Goal: Task Accomplishment & Management: Complete application form

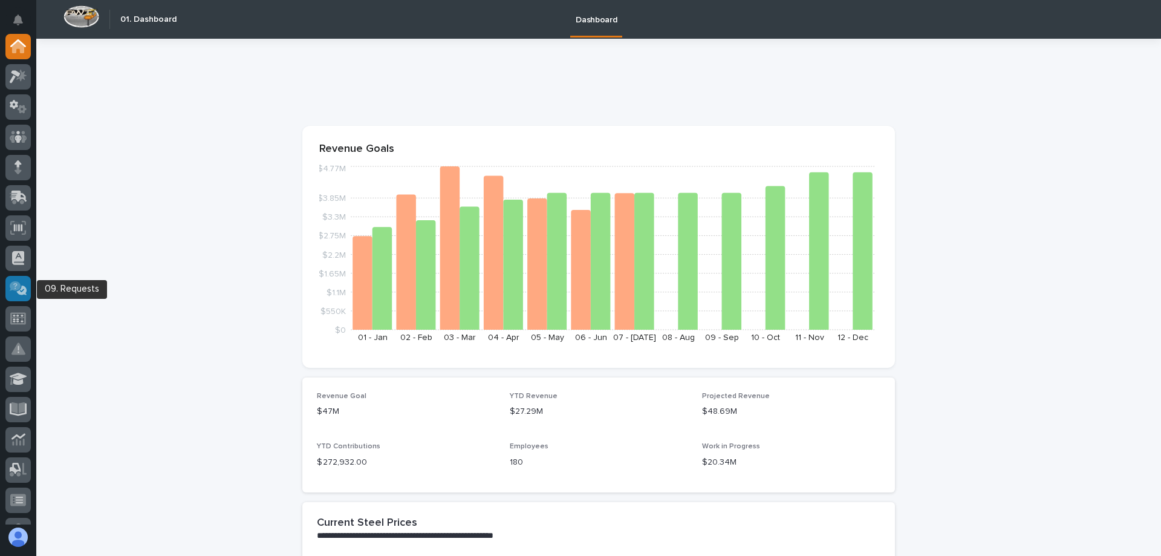
click at [15, 293] on icon at bounding box center [19, 288] width 18 height 14
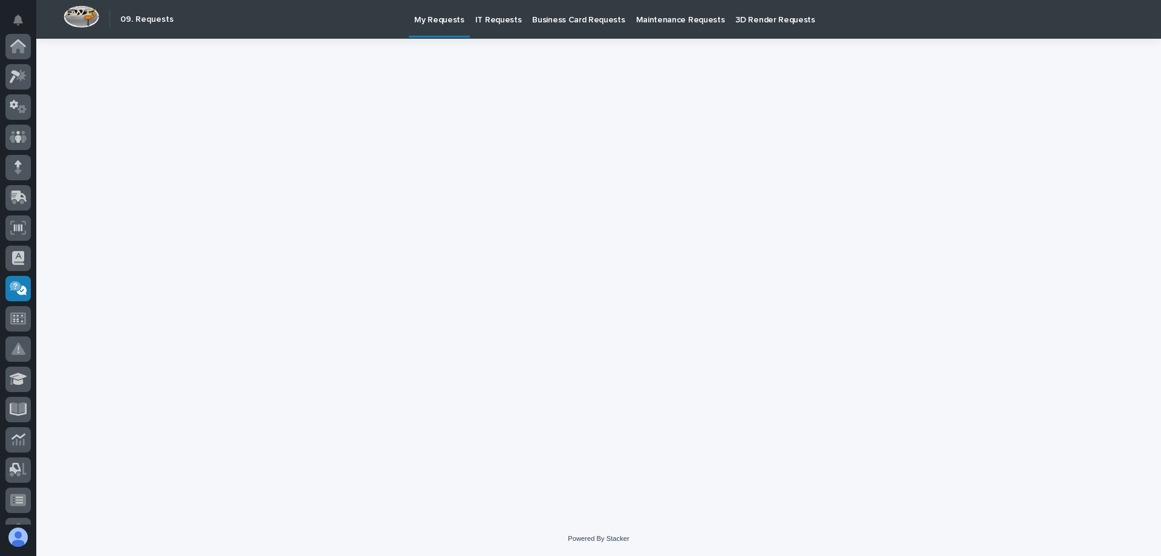
scroll to position [242, 0]
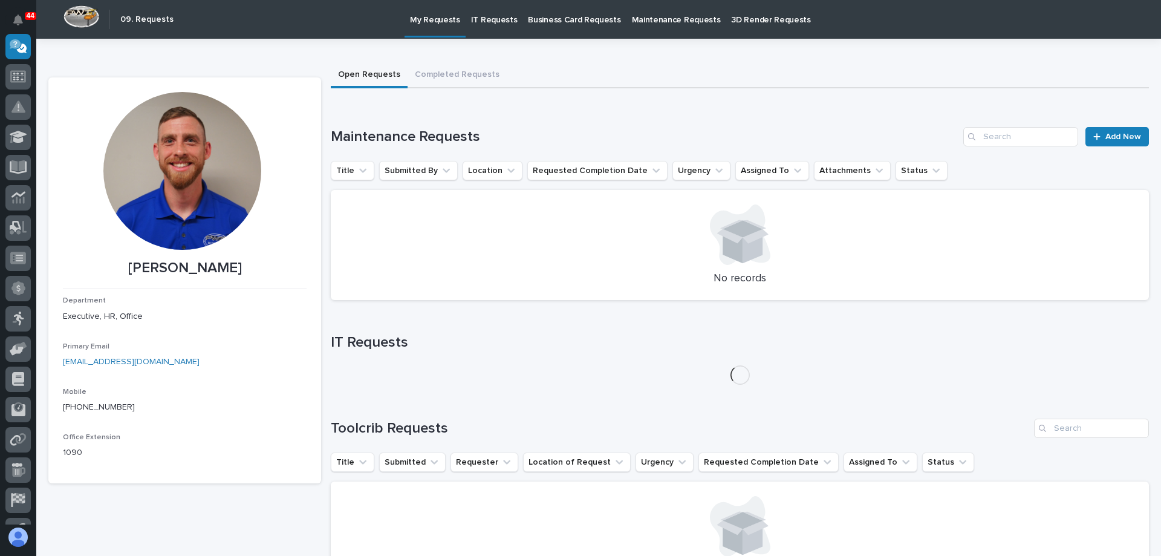
click at [489, 25] on link "IT Requests" at bounding box center [494, 18] width 57 height 37
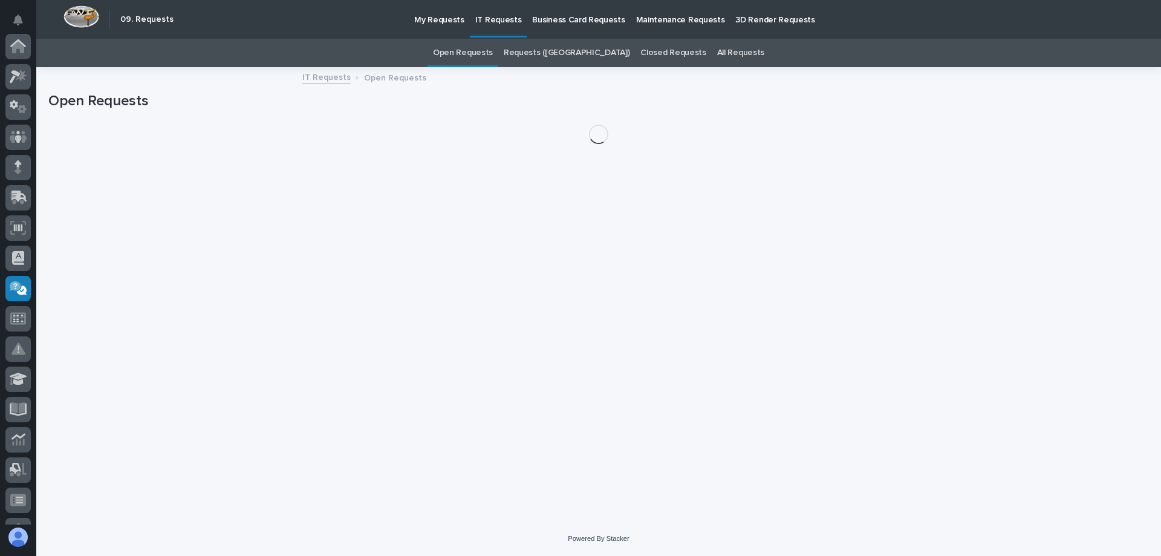
scroll to position [242, 0]
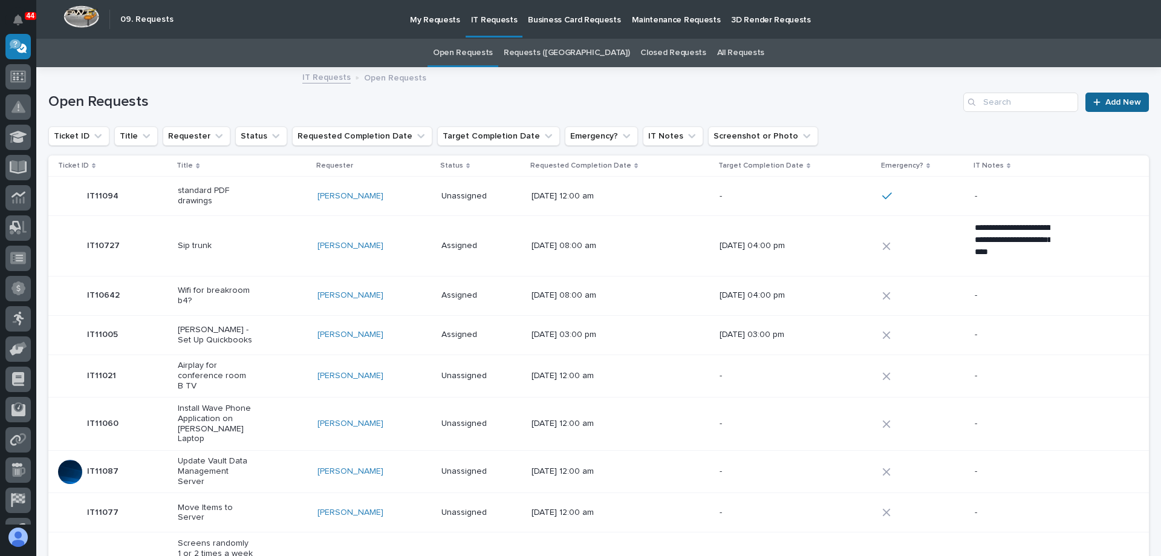
click at [1122, 107] on link "Add New" at bounding box center [1116, 102] width 63 height 19
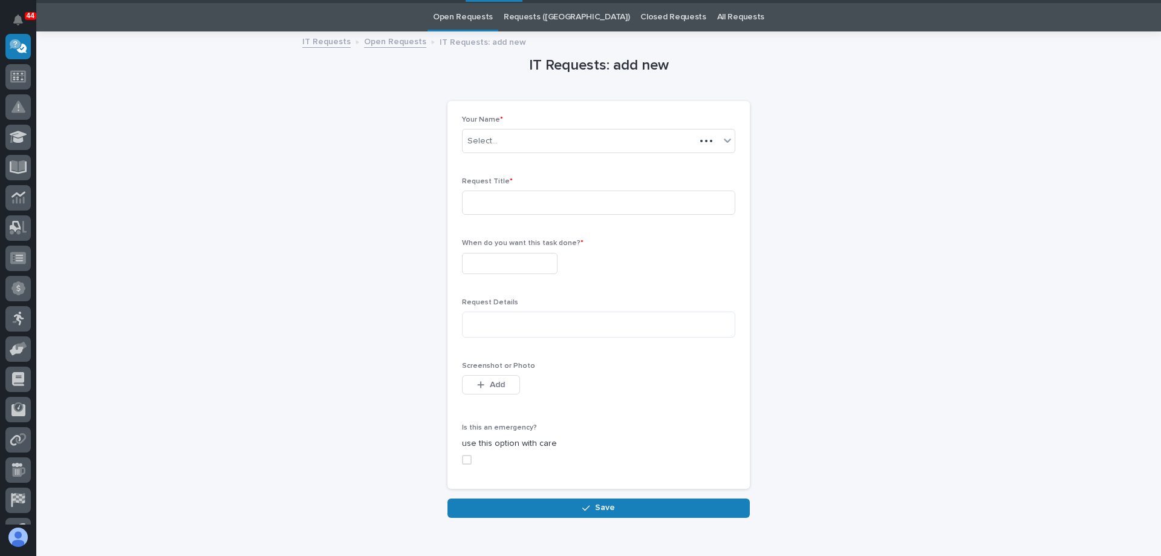
scroll to position [39, 0]
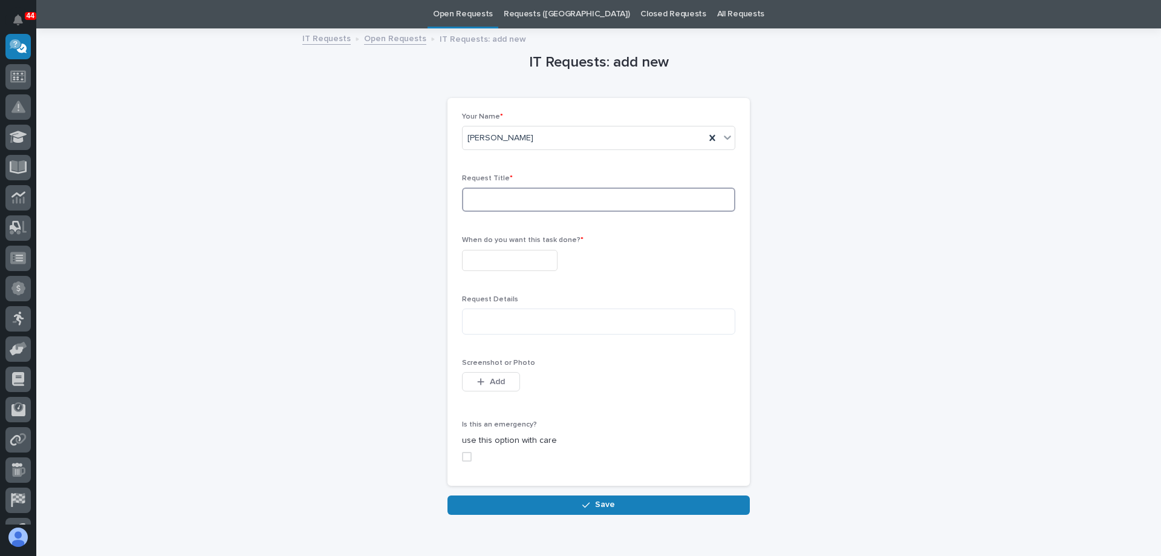
click at [556, 195] on input at bounding box center [598, 199] width 273 height 24
type input "Remote Desktop"
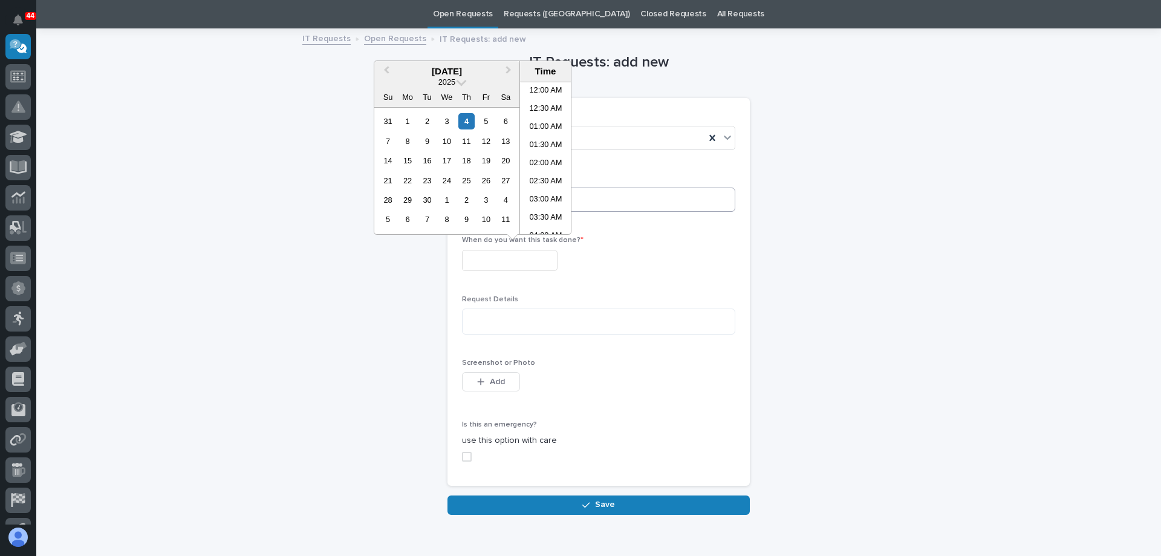
scroll to position [423, 0]
click at [492, 121] on div "5" at bounding box center [486, 121] width 16 height 16
type input "**********"
click at [495, 330] on textarea at bounding box center [598, 321] width 273 height 26
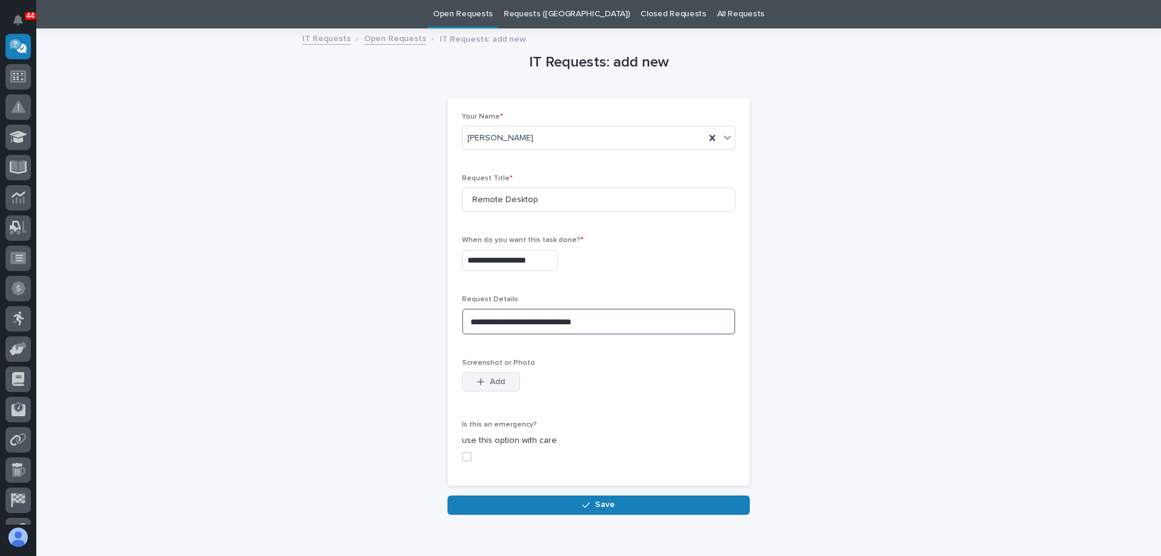
type textarea "**********"
click at [481, 381] on div "button" at bounding box center [483, 381] width 12 height 8
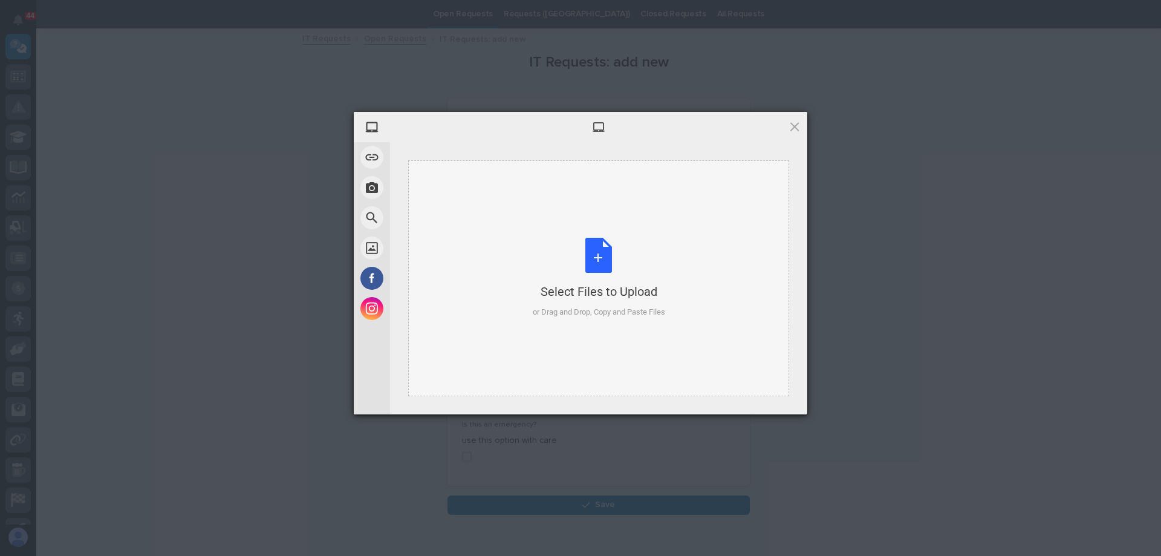
click at [621, 304] on div "Select Files to Upload or Drag and Drop, Copy and Paste Files" at bounding box center [599, 278] width 132 height 80
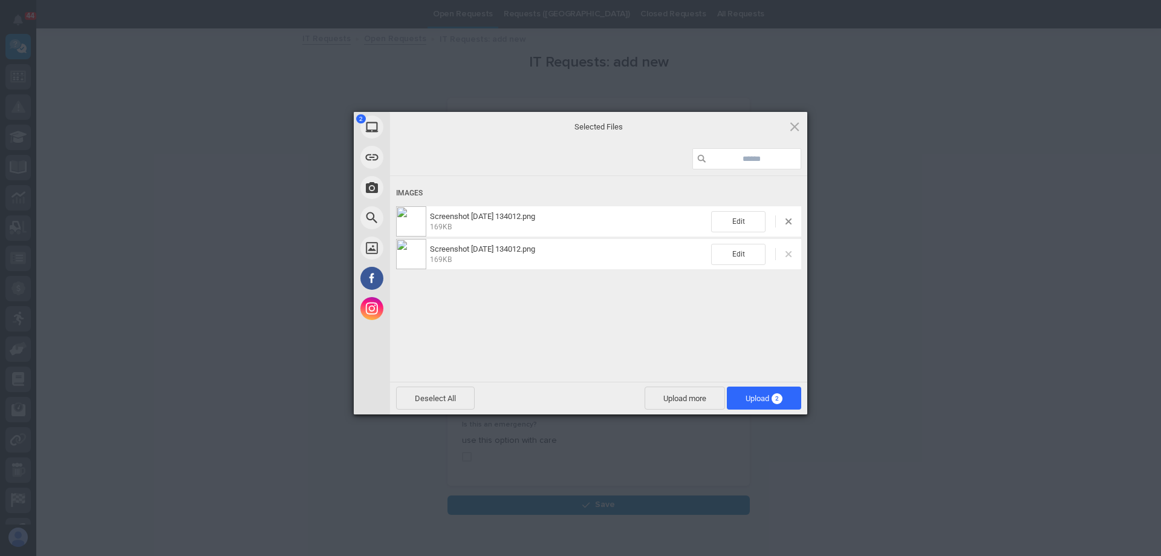
click at [787, 255] on span at bounding box center [788, 254] width 6 height 6
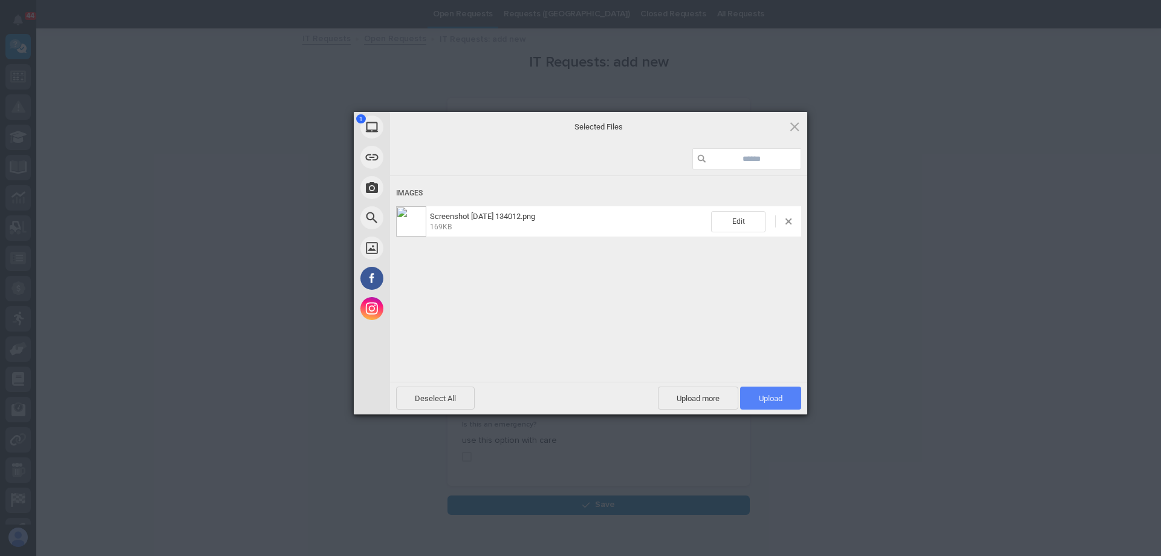
click at [764, 402] on span "Upload 1" at bounding box center [771, 398] width 24 height 9
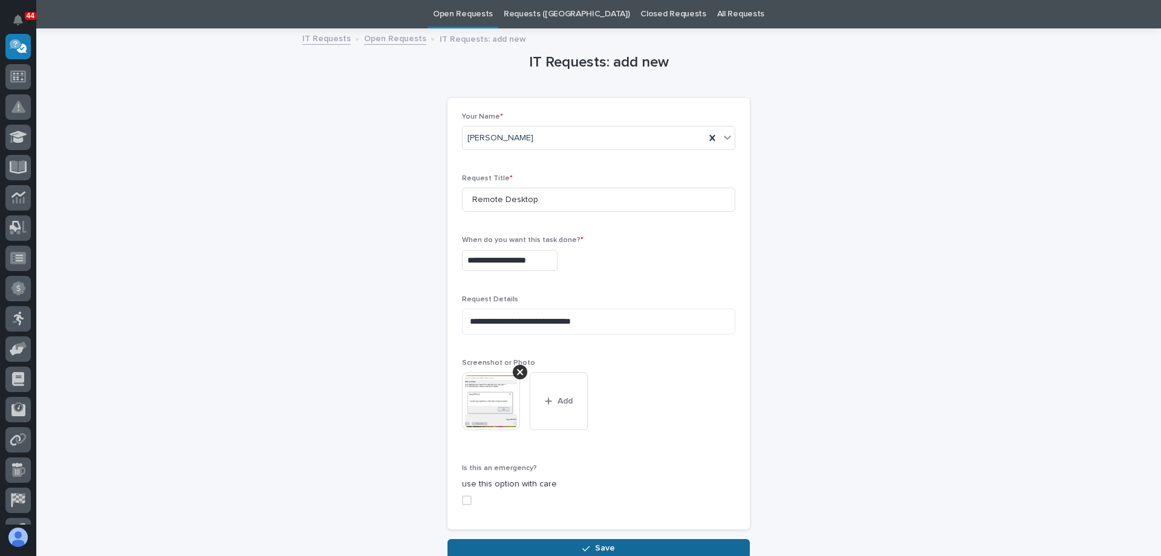
click at [608, 545] on span "Save" at bounding box center [605, 547] width 20 height 11
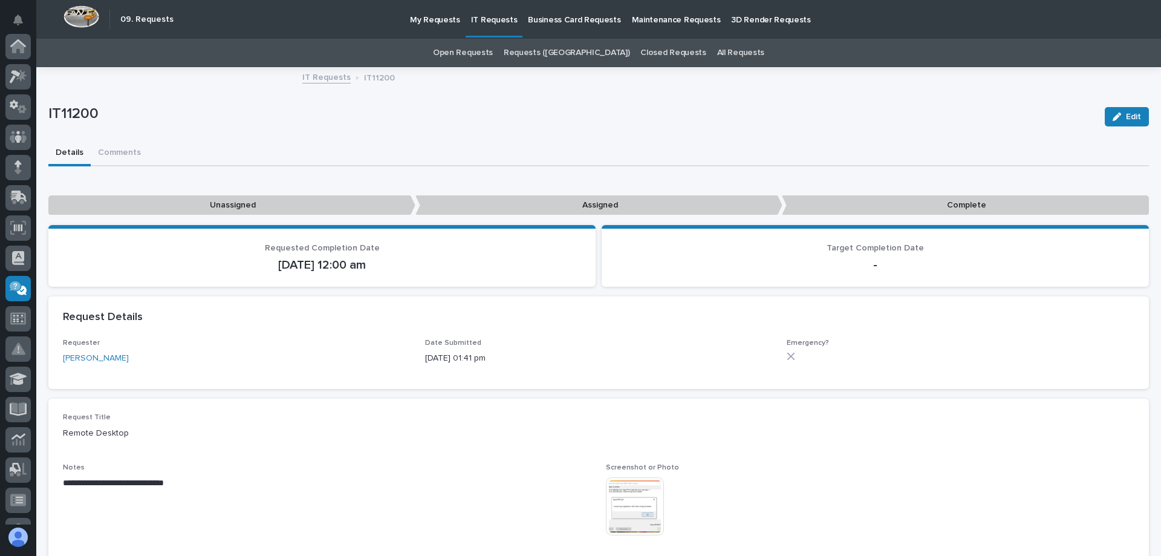
scroll to position [242, 0]
